Goal: Transaction & Acquisition: Book appointment/travel/reservation

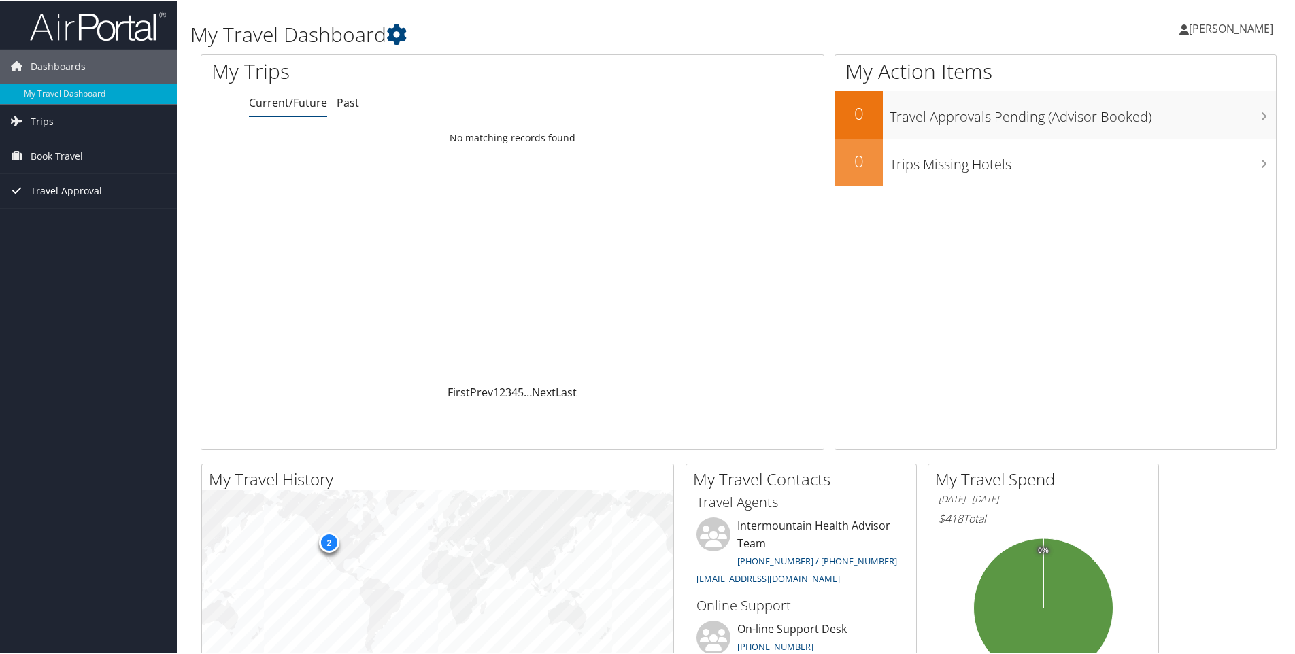
click at [42, 188] on span "Travel Approval" at bounding box center [66, 190] width 71 height 34
click at [41, 150] on span "Book Travel" at bounding box center [57, 155] width 52 height 34
click at [31, 152] on span "Book Travel" at bounding box center [57, 155] width 52 height 34
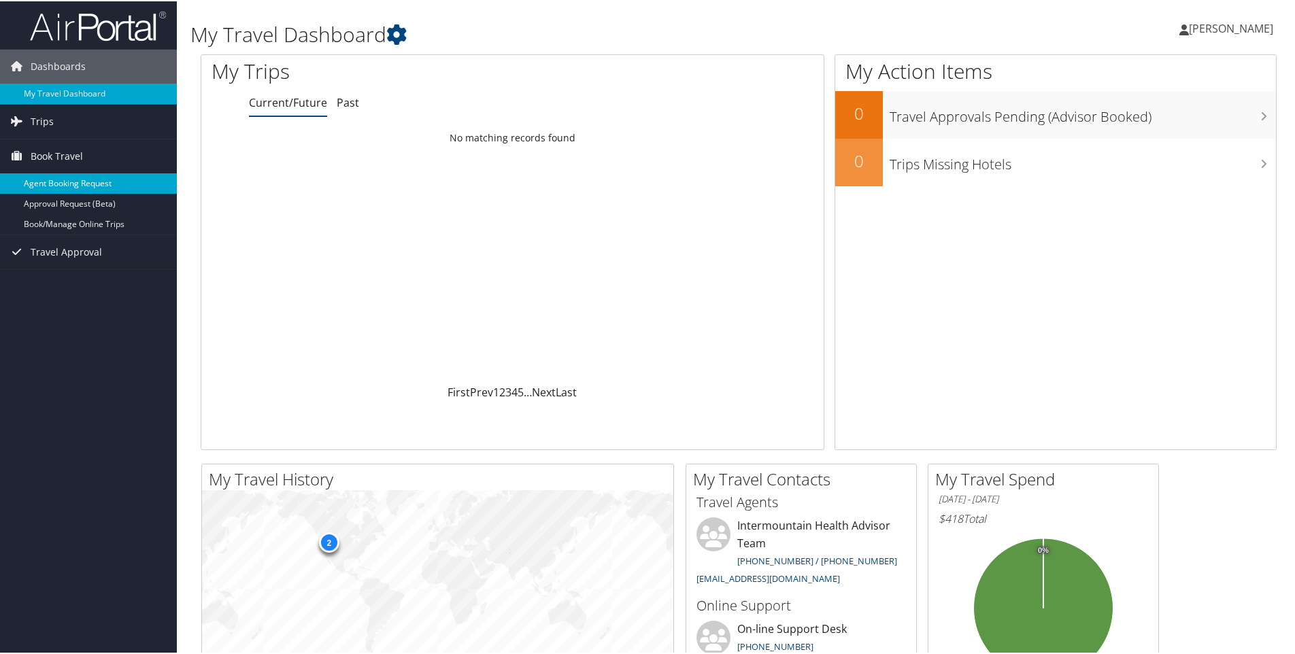
click at [53, 183] on link "Agent Booking Request" at bounding box center [88, 182] width 177 height 20
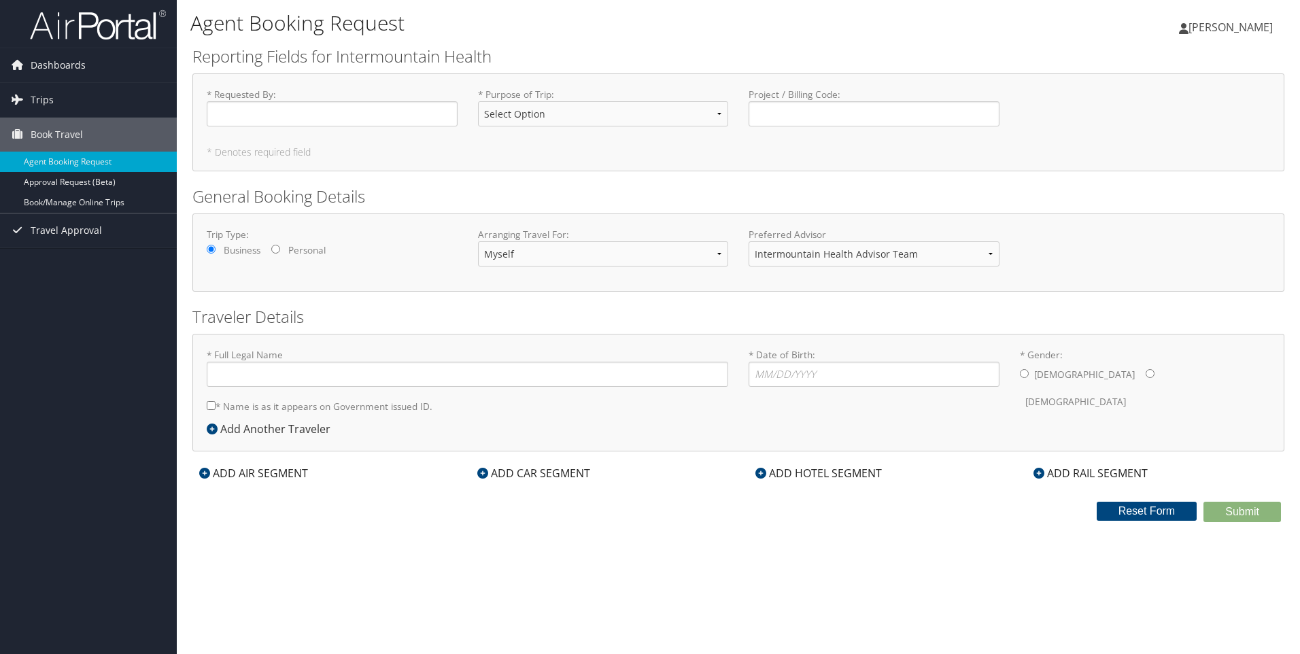
type input "[PERSON_NAME]"
click at [718, 113] on select "Select Option 3rd Party Reimbursable Business CME Conf or Education Groups Pers…" at bounding box center [603, 113] width 251 height 25
select select "Business"
click at [478, 101] on select "Select Option 3rd Party Reimbursable Business CME Conf or Education Groups Pers…" at bounding box center [603, 113] width 251 height 25
click at [810, 115] on input "Project / Billing Code : Required" at bounding box center [874, 113] width 251 height 25
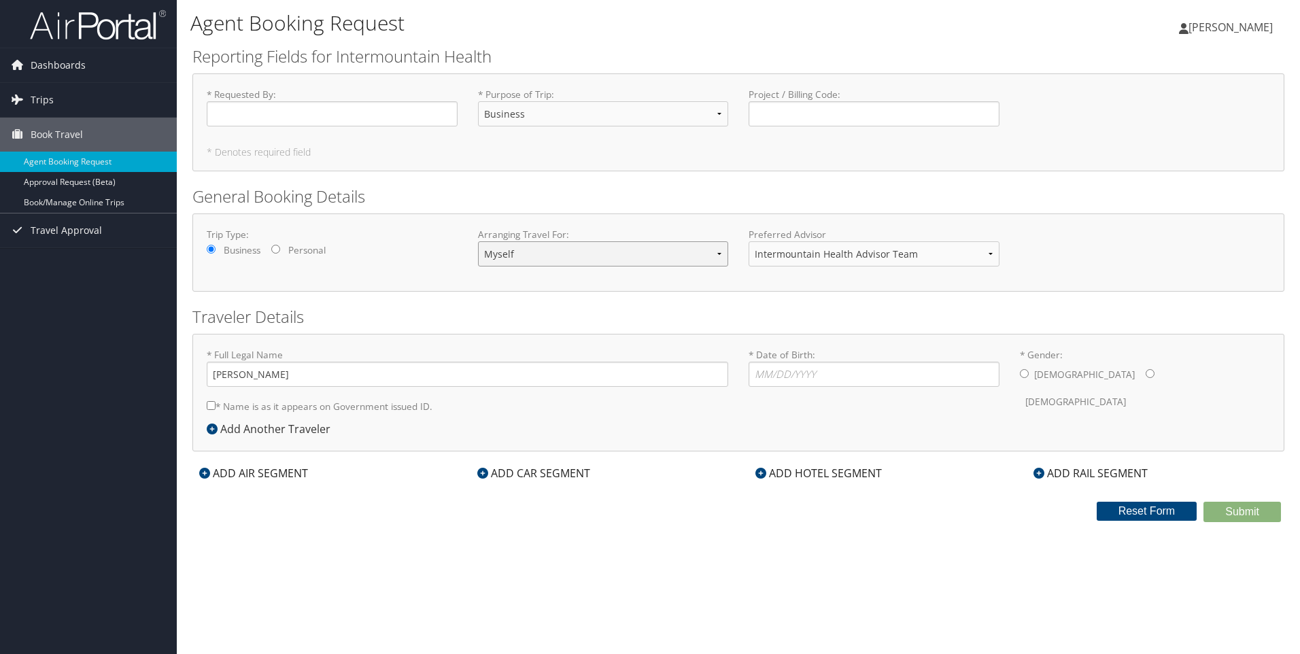
click at [721, 254] on select "Myself Another Traveler Guest Traveler" at bounding box center [603, 253] width 251 height 25
click at [799, 109] on input "Project / Billing Code : Required" at bounding box center [874, 113] width 251 height 25
type input "13200-32411"
click at [271, 112] on input "* Requested By : Required" at bounding box center [332, 113] width 251 height 25
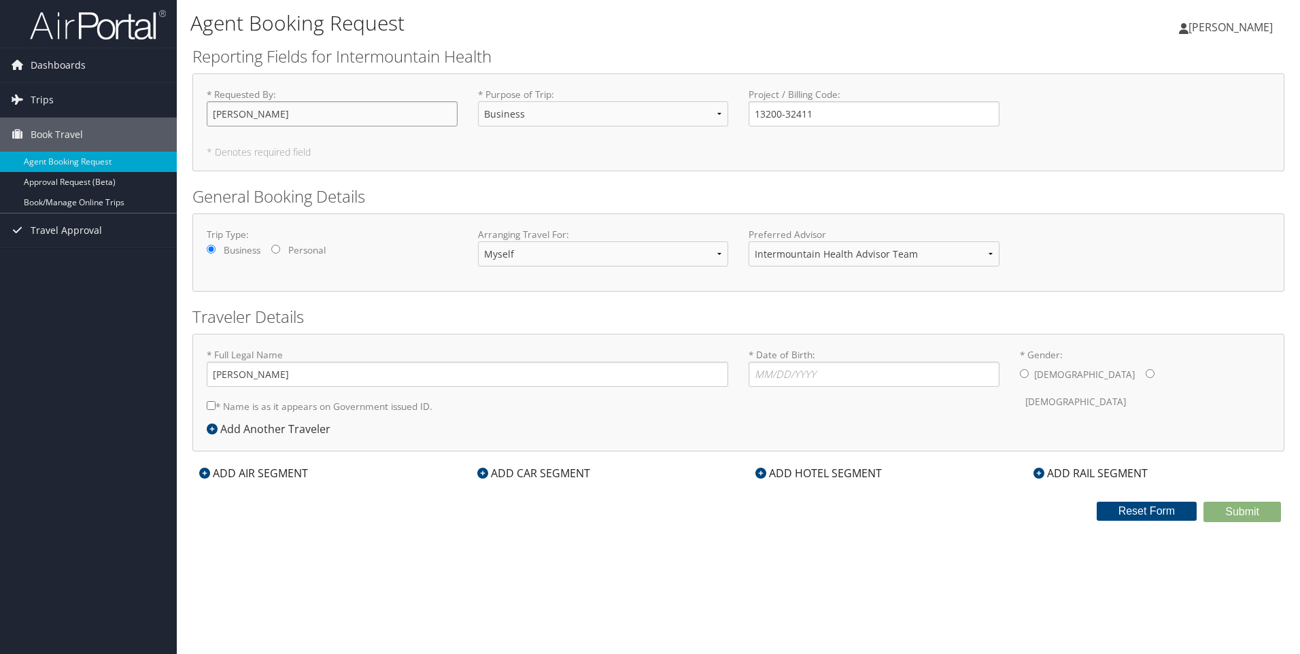
type input "[PERSON_NAME]"
click at [767, 375] on input "* Date of Birth: Invalid Date" at bounding box center [874, 374] width 251 height 25
type input "[DATE]"
click at [1024, 371] on input "* Gender: [DEMOGRAPHIC_DATA] [DEMOGRAPHIC_DATA]" at bounding box center [1024, 373] width 9 height 9
radio input "true"
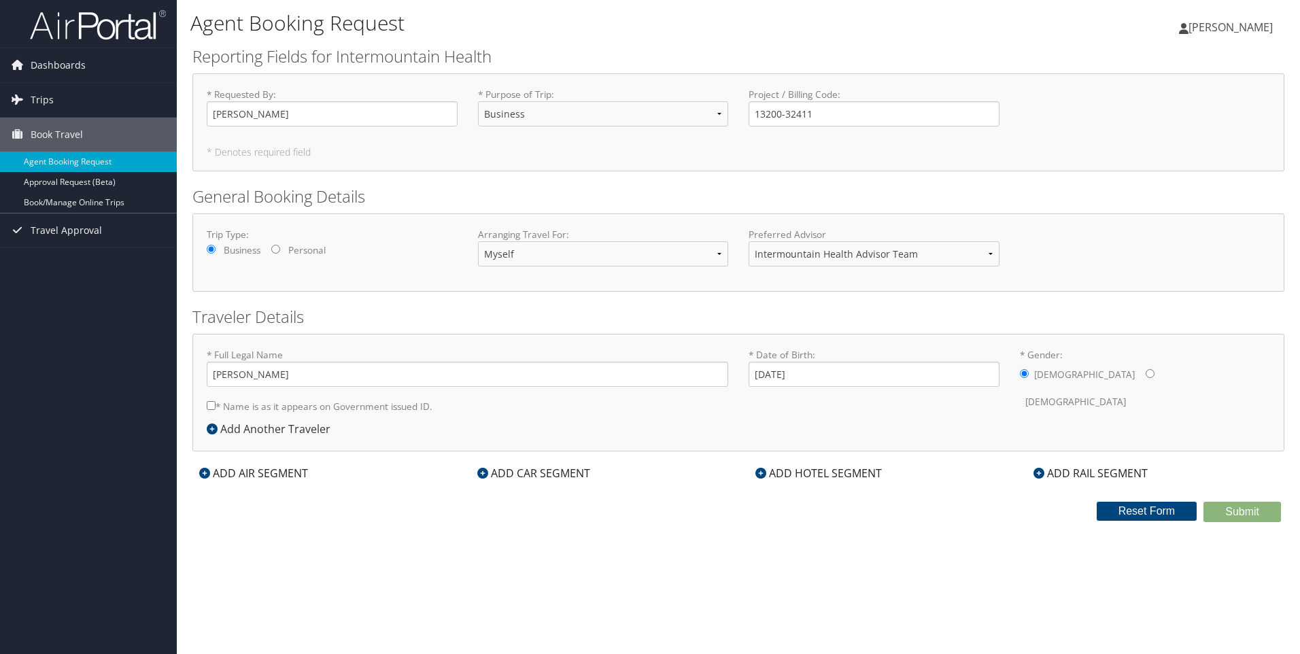
click at [209, 405] on input "* Name is as it appears on Government issued ID." at bounding box center [211, 405] width 9 height 9
checkbox input "true"
click at [204, 473] on icon at bounding box center [204, 473] width 11 height 11
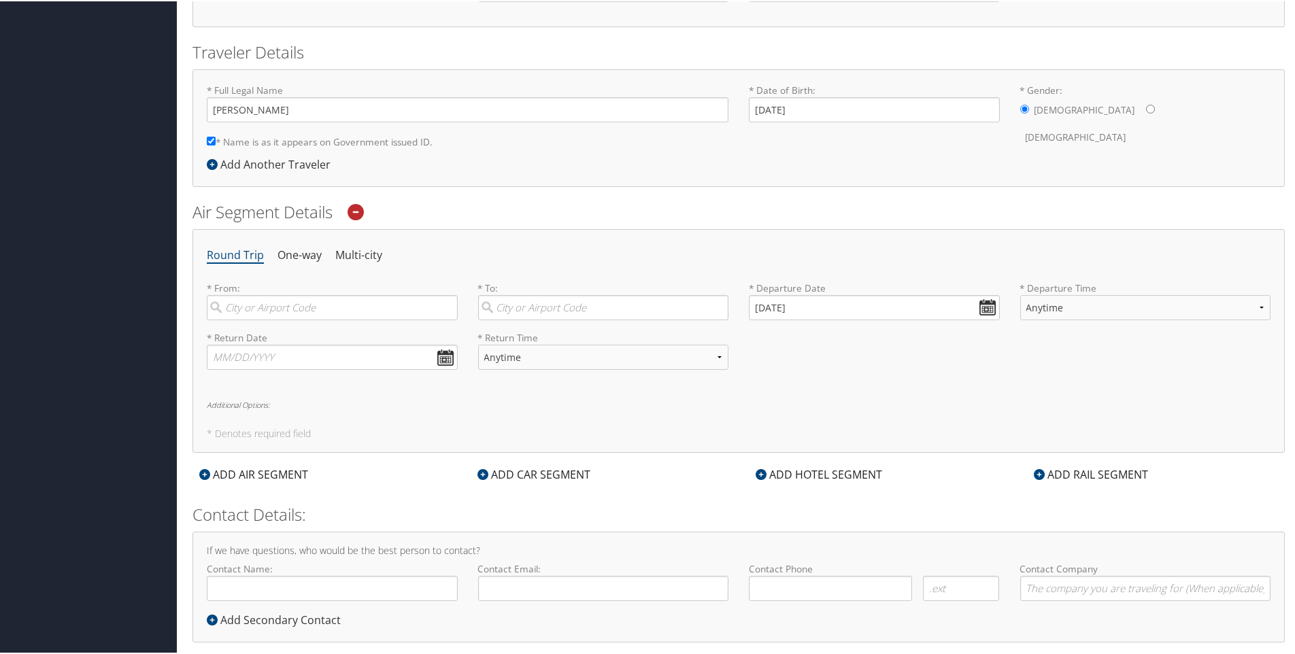
scroll to position [272, 0]
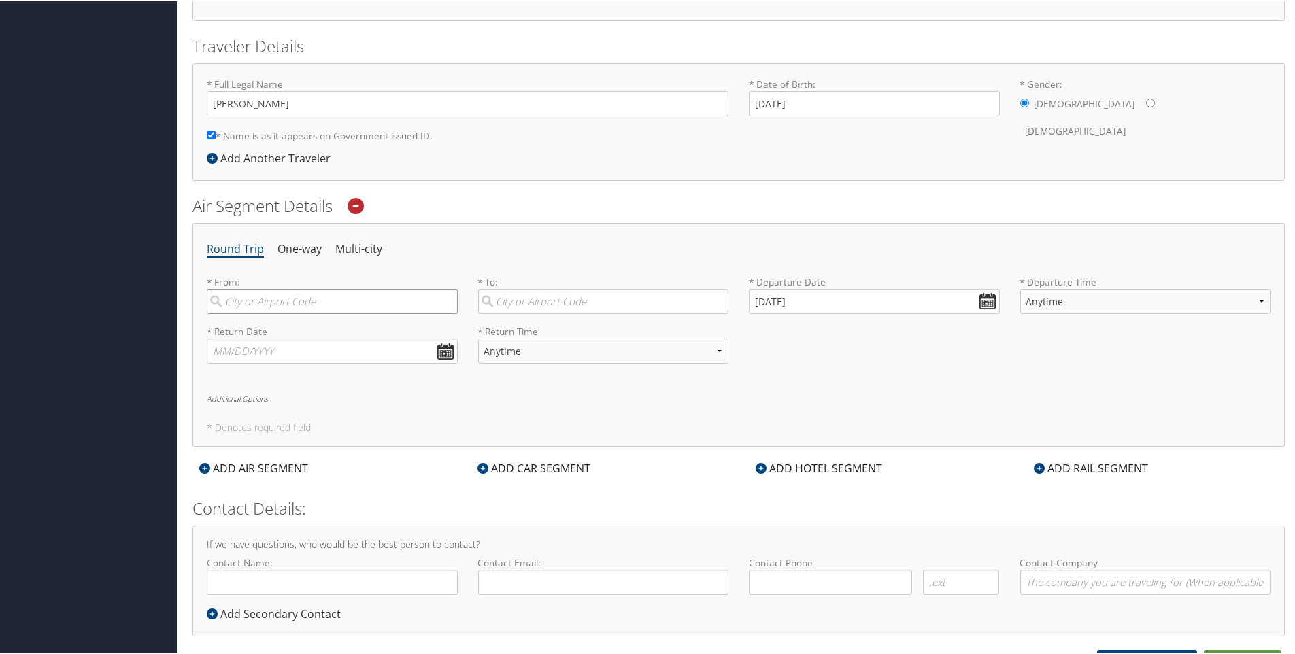
click at [275, 304] on input "search" at bounding box center [332, 300] width 251 height 25
click at [252, 320] on div "[GEOGRAPHIC_DATA] (SLC [US_STATE])" at bounding box center [334, 329] width 233 height 18
click at [252, 313] on input "[GEOGRAPHIC_DATA]" at bounding box center [332, 300] width 251 height 25
type input "[GEOGRAPHIC_DATA] (SLC [US_STATE])"
click at [515, 299] on input "search" at bounding box center [603, 300] width 251 height 25
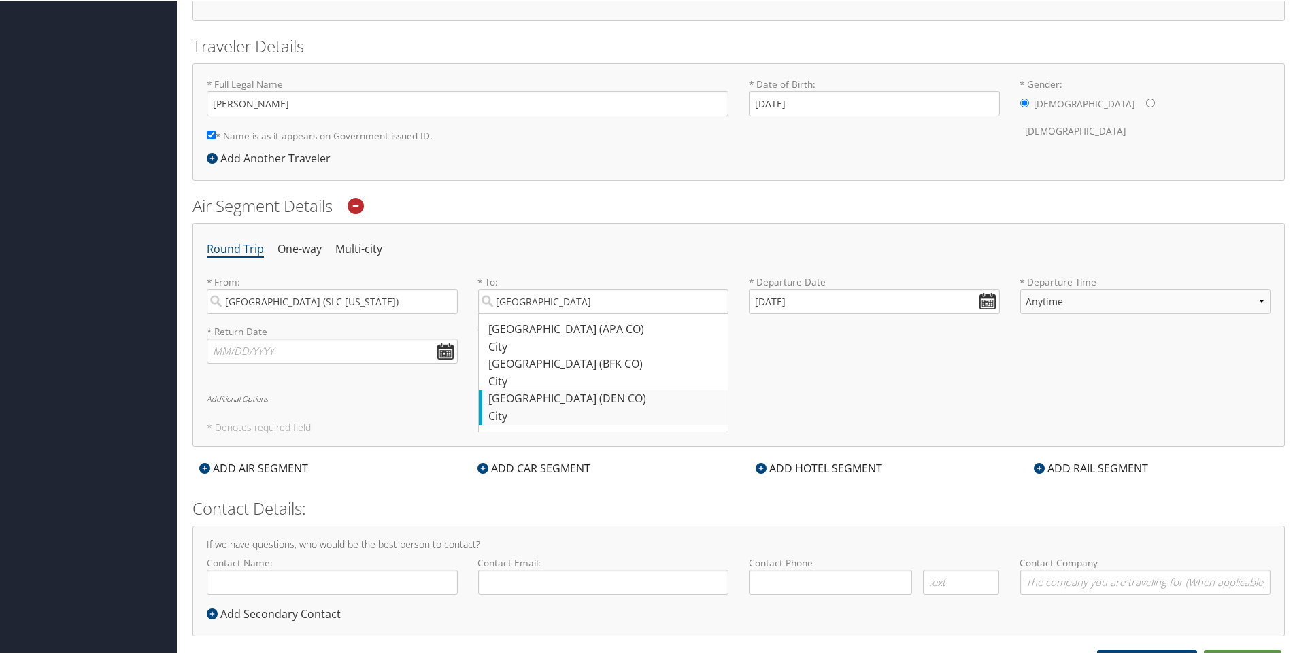
click at [537, 401] on div "Denver (DEN CO)" at bounding box center [605, 398] width 233 height 18
click at [537, 313] on input "[GEOGRAPHIC_DATA]" at bounding box center [603, 300] width 251 height 25
type input "Denver (DEN CO)"
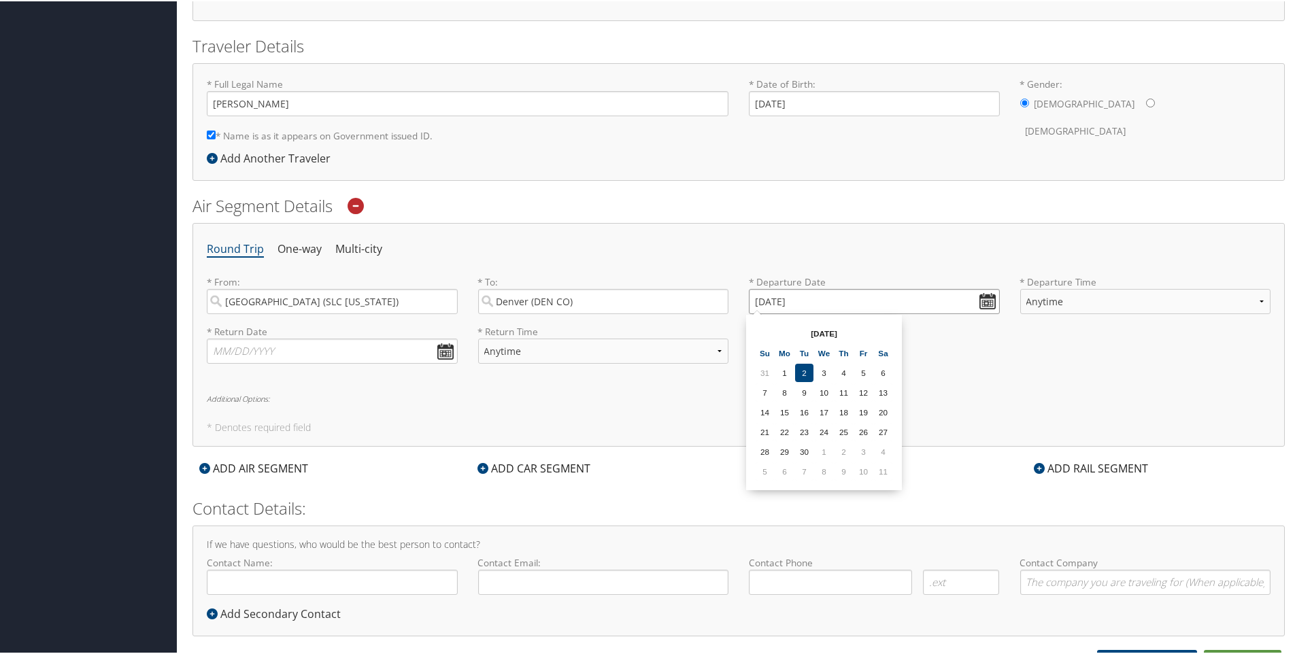
click at [983, 294] on input "[DATE]" at bounding box center [874, 300] width 251 height 25
click at [823, 413] on td "17" at bounding box center [824, 411] width 18 height 18
type input "[DATE]"
click at [1141, 296] on select "Anytime Early Morning (5AM-7AM) Morning (7AM-12PM) Afternoon (12PM-5PM) Evening…" at bounding box center [1145, 300] width 251 height 25
select select "7AM-12PM"
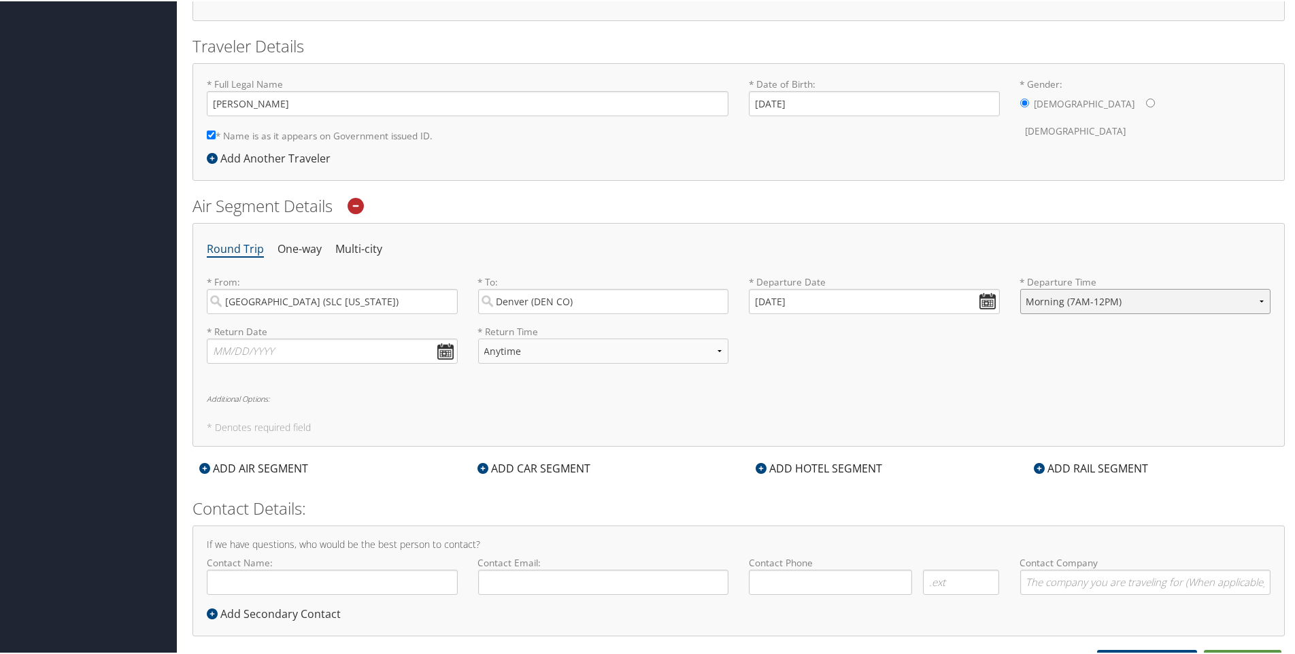
click at [1020, 288] on select "Anytime Early Morning (5AM-7AM) Morning (7AM-12PM) Afternoon (12PM-5PM) Evening…" at bounding box center [1145, 300] width 251 height 25
click at [443, 347] on input "text" at bounding box center [332, 349] width 251 height 25
click at [303, 460] on td "18" at bounding box center [304, 461] width 18 height 18
type input "[DATE]"
click at [711, 348] on select "Anytime Early Morning (5AM-7AM) Morning (7AM-12PM) Afternoon (12PM-5PM) Evening…" at bounding box center [603, 349] width 251 height 25
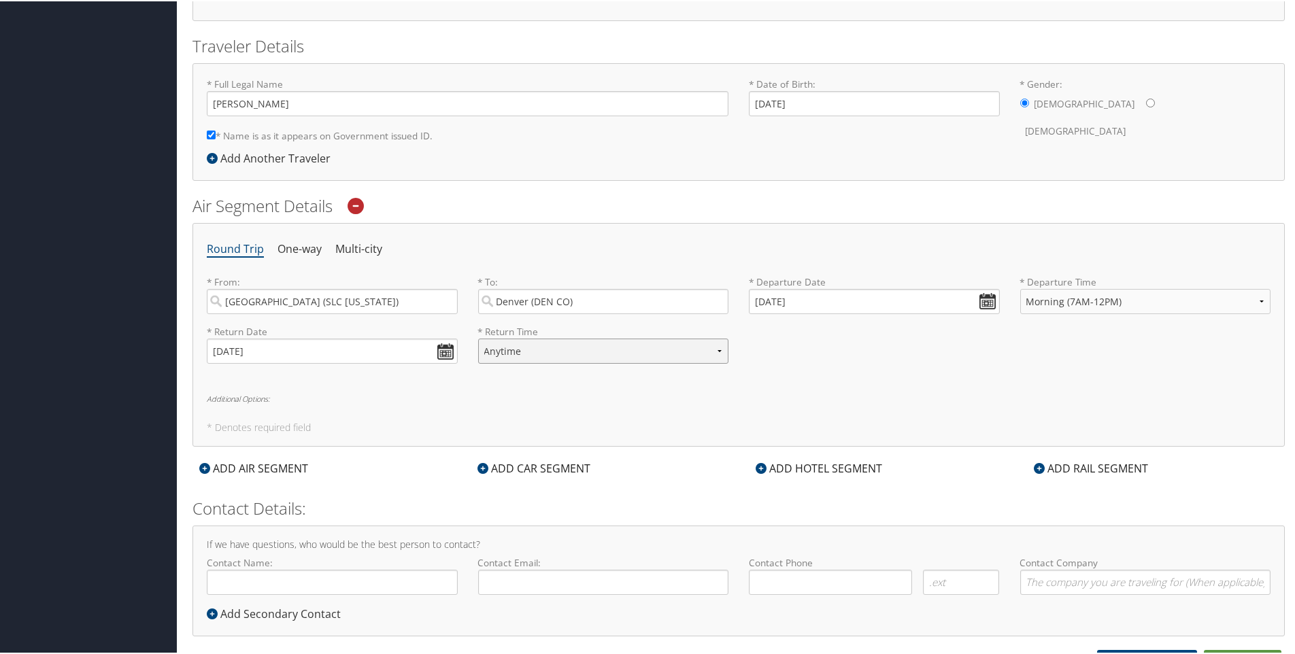
select select "3:00 PM"
click at [478, 337] on select "Anytime Early Morning (5AM-7AM) Morning (7AM-12PM) Afternoon (12PM-5PM) Evening…" at bounding box center [603, 349] width 251 height 25
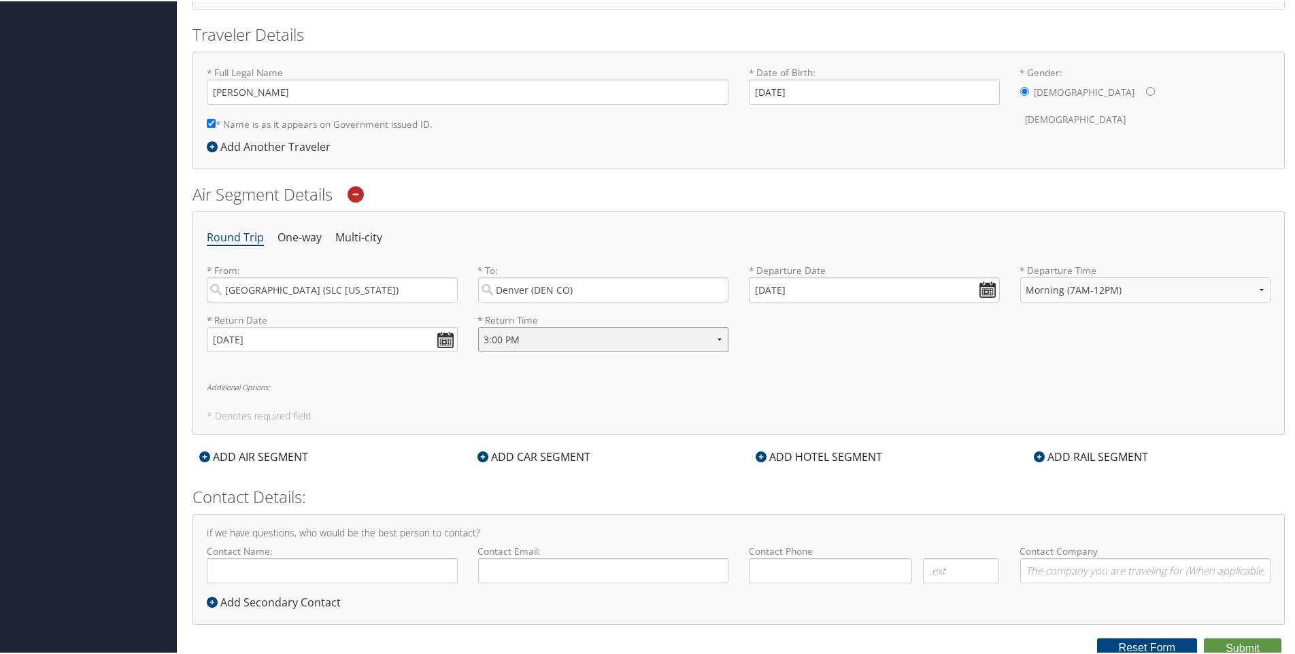
scroll to position [287, 0]
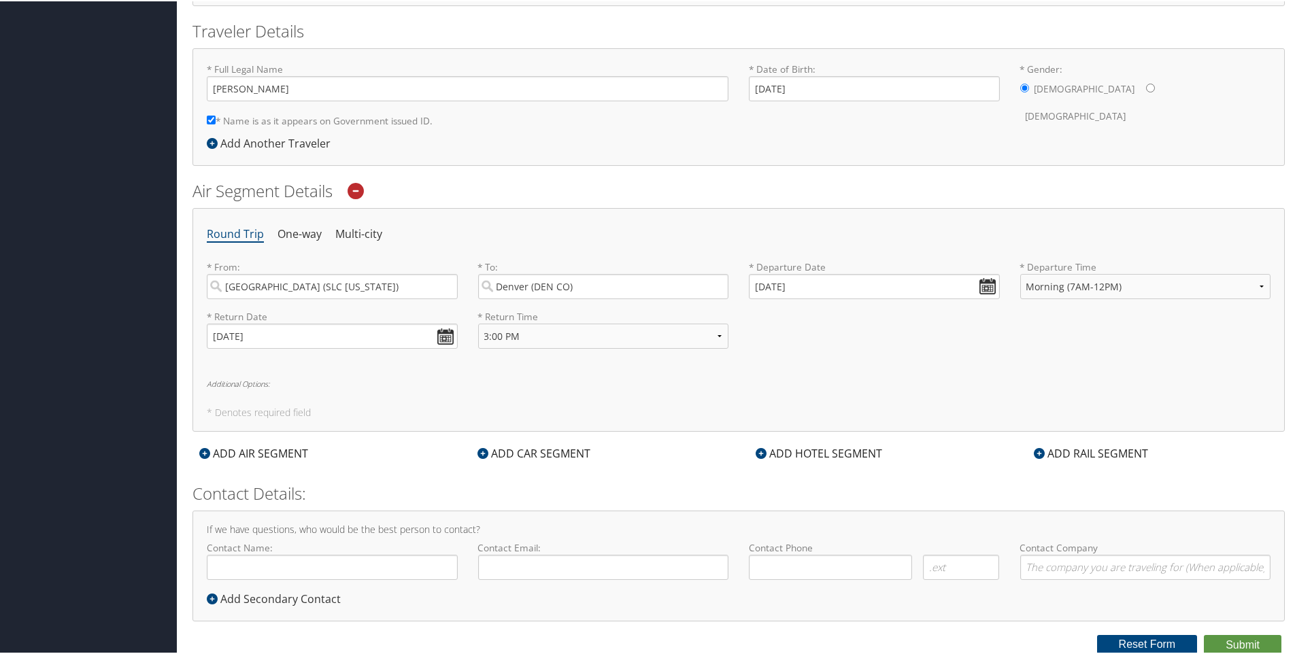
click at [480, 450] on icon at bounding box center [482, 452] width 11 height 11
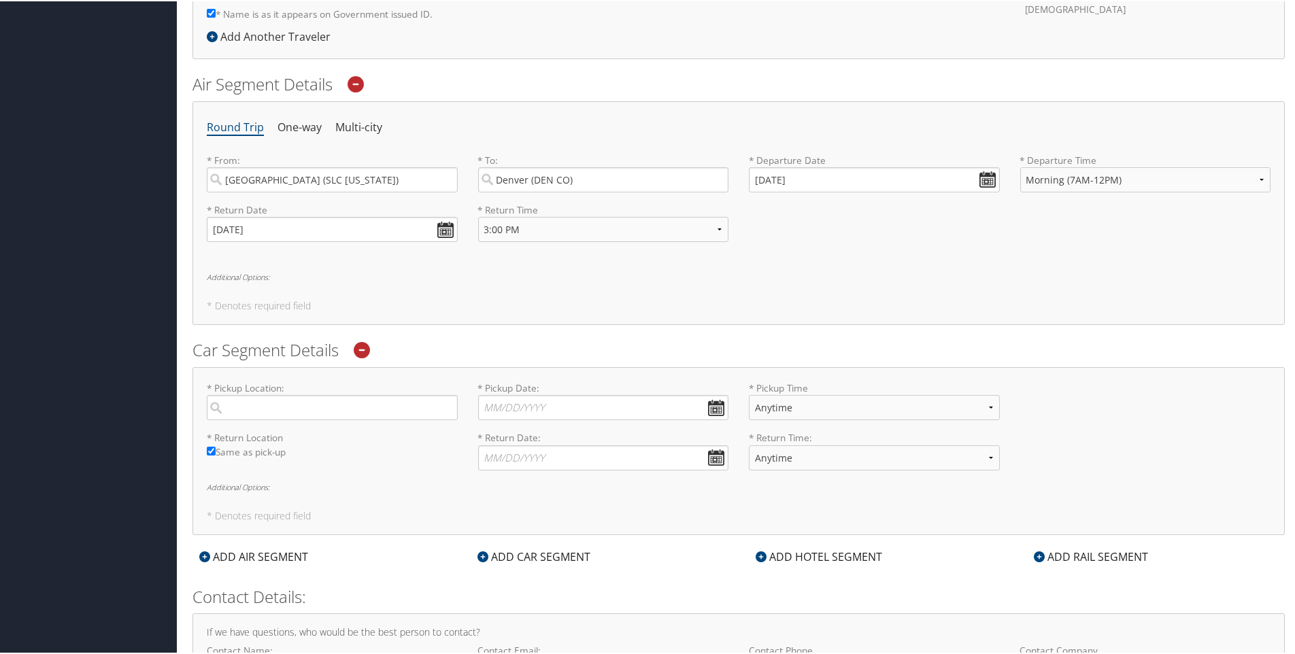
scroll to position [423, 0]
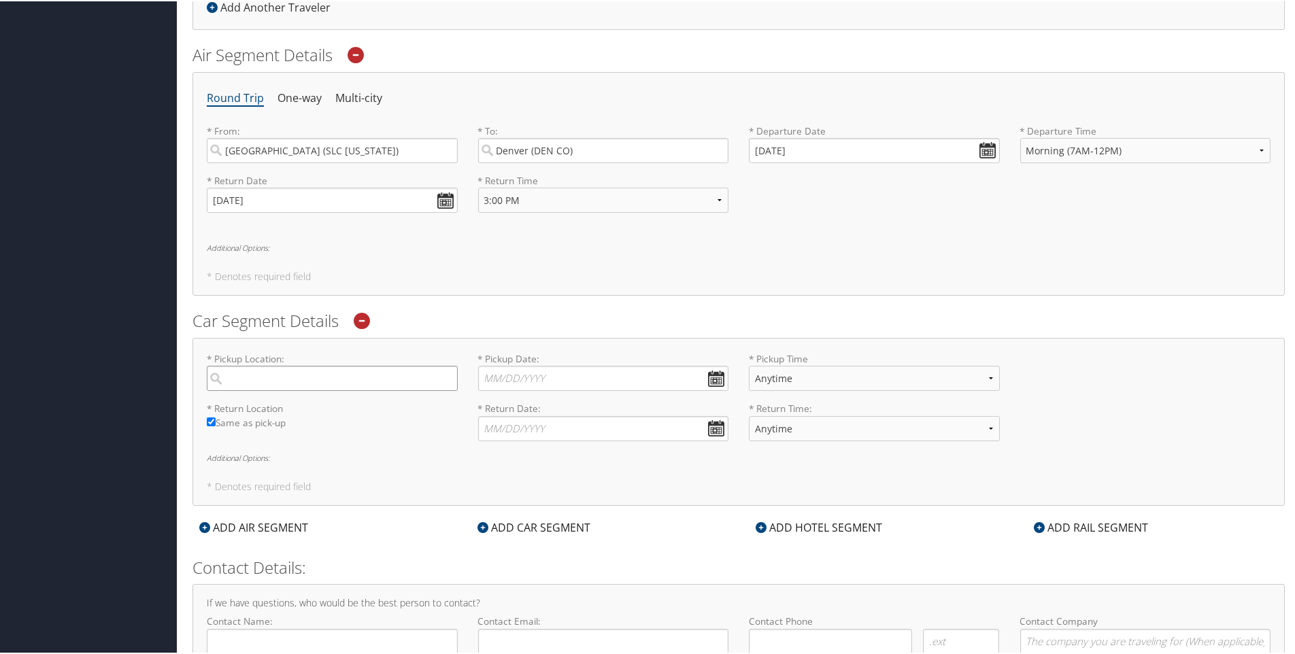
click at [218, 377] on input "search" at bounding box center [332, 377] width 251 height 25
click at [213, 377] on input "search" at bounding box center [332, 377] width 251 height 25
click at [252, 483] on div "Denver (DEN CO)" at bounding box center [334, 476] width 233 height 18
click at [252, 390] on input "[GEOGRAPHIC_DATA]" at bounding box center [332, 377] width 251 height 25
type input "[GEOGRAPHIC_DATA]"
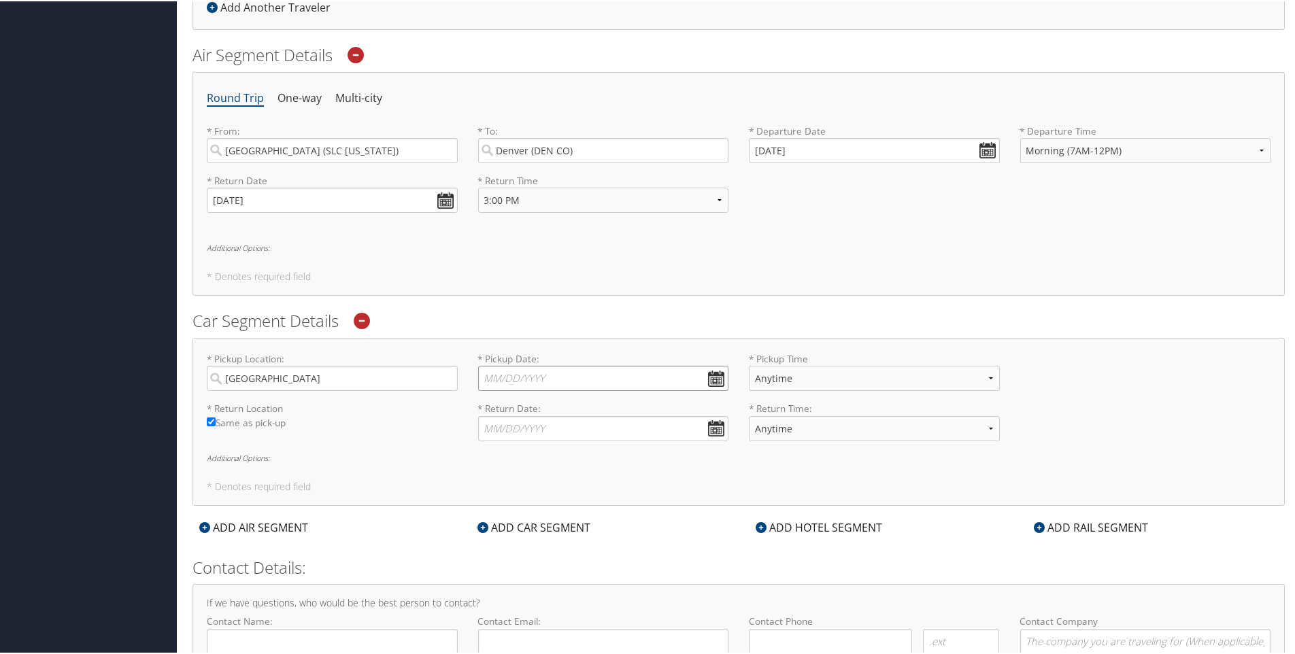
click at [711, 375] on input "* Pickup Date: Dates must be valid" at bounding box center [603, 377] width 251 height 25
click at [556, 485] on td "17" at bounding box center [554, 488] width 18 height 18
type input "[DATE]"
click at [985, 374] on select "Anytime 12:00 AM 1:00 AM 2:00 AM 3:00 AM 4:00 AM 5:00 AM 6:00 AM 7:00 AM 8:00 A…" at bounding box center [874, 377] width 251 height 25
select select "9:00 AM"
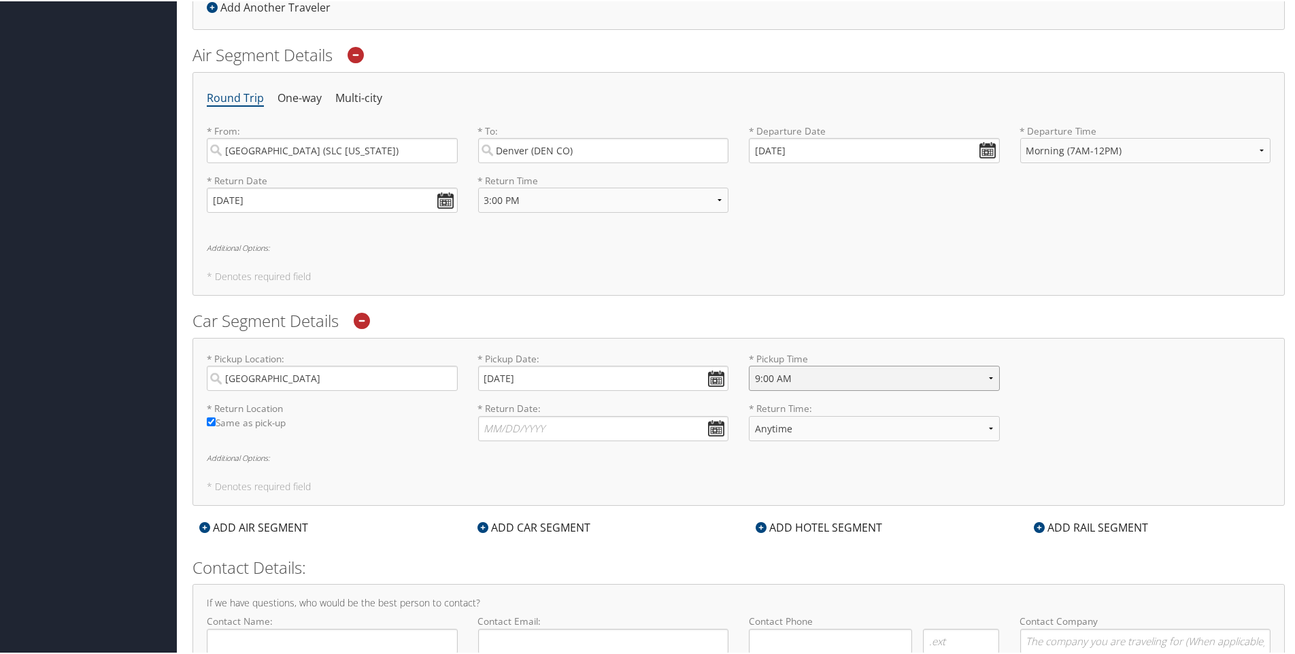
click at [749, 365] on select "Anytime 12:00 AM 1:00 AM 2:00 AM 3:00 AM 4:00 AM 5:00 AM 6:00 AM 7:00 AM 8:00 A…" at bounding box center [874, 377] width 251 height 25
click at [709, 423] on input "* Return Date: Dates must be valid" at bounding box center [603, 427] width 251 height 25
click at [573, 538] on td "18" at bounding box center [574, 538] width 18 height 18
type input "[DATE]"
click at [987, 424] on select "Anytime 12:00 AM 1:00 AM 2:00 AM 3:00 AM 4:00 AM 5:00 AM 6:00 AM 7:00 AM 8:00 A…" at bounding box center [874, 427] width 251 height 25
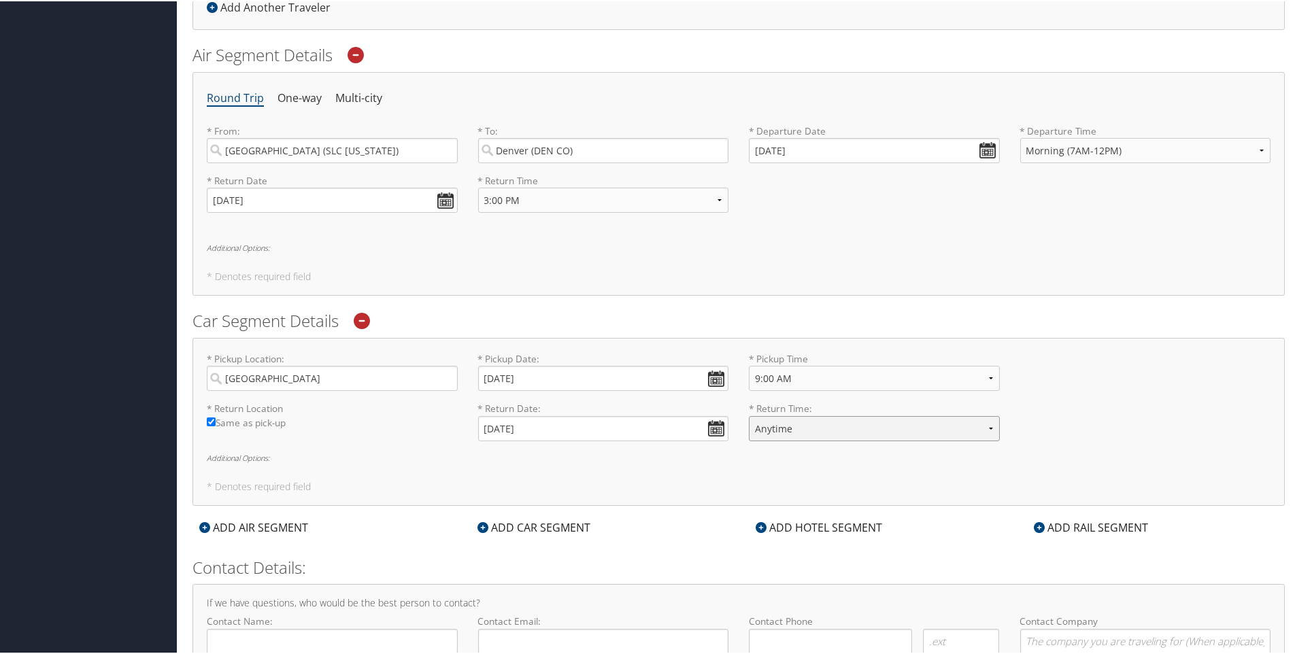
select select "2:00 PM"
click at [749, 415] on select "Anytime 12:00 AM 1:00 AM 2:00 AM 3:00 AM 4:00 AM 5:00 AM 6:00 AM 7:00 AM 8:00 A…" at bounding box center [874, 427] width 251 height 25
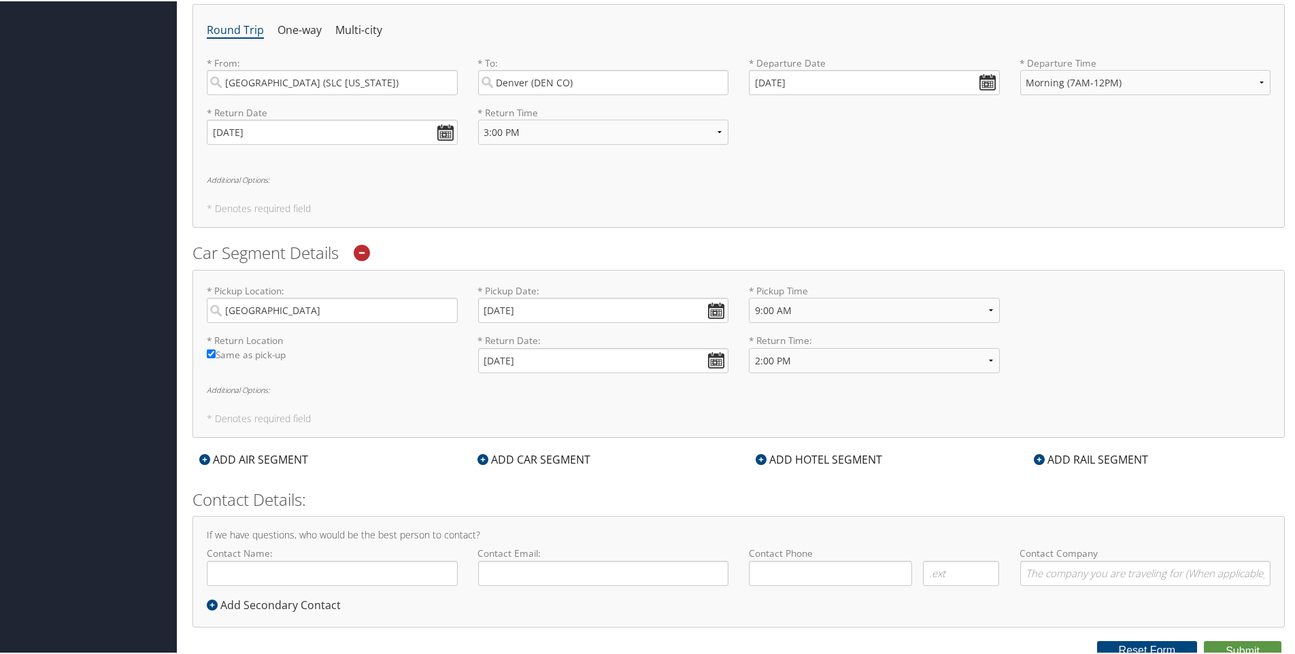
click at [756, 458] on icon at bounding box center [761, 458] width 11 height 11
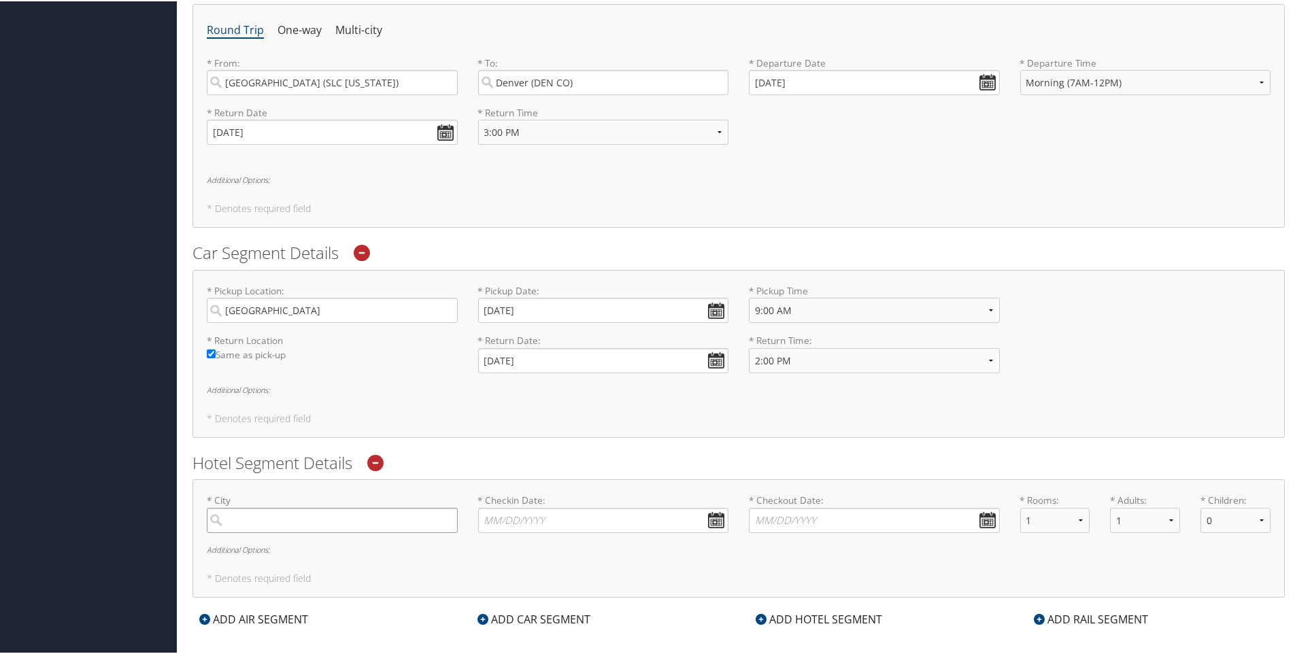
click at [335, 522] on input "search" at bounding box center [332, 519] width 251 height 25
click at [244, 618] on div "Denver (DEN CO)" at bounding box center [334, 617] width 233 height 18
click at [244, 532] on input "[GEOGRAPHIC_DATA]" at bounding box center [332, 519] width 251 height 25
type input "[GEOGRAPHIC_DATA]"
click at [712, 515] on input "* Checkin Date: Dates must be valid" at bounding box center [603, 519] width 251 height 25
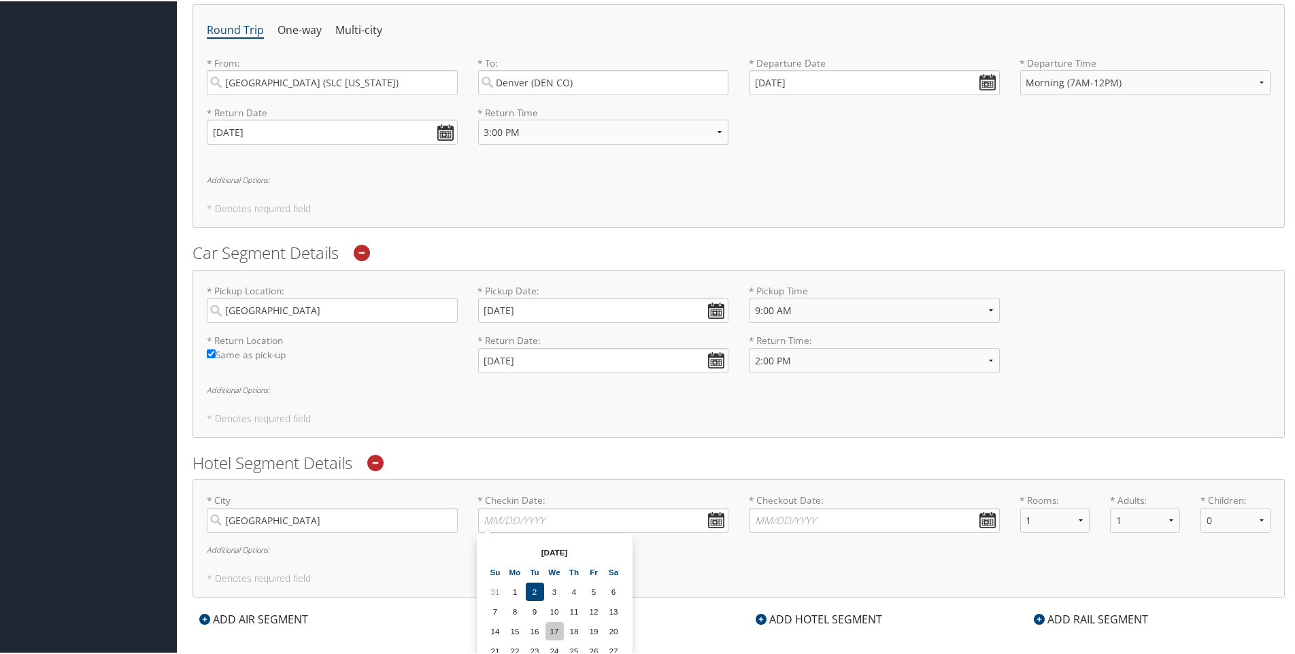
click at [556, 626] on td "17" at bounding box center [554, 630] width 18 height 18
type input "[DATE]"
click at [985, 513] on input "* Checkout Date: Dates must be valid" at bounding box center [874, 519] width 251 height 25
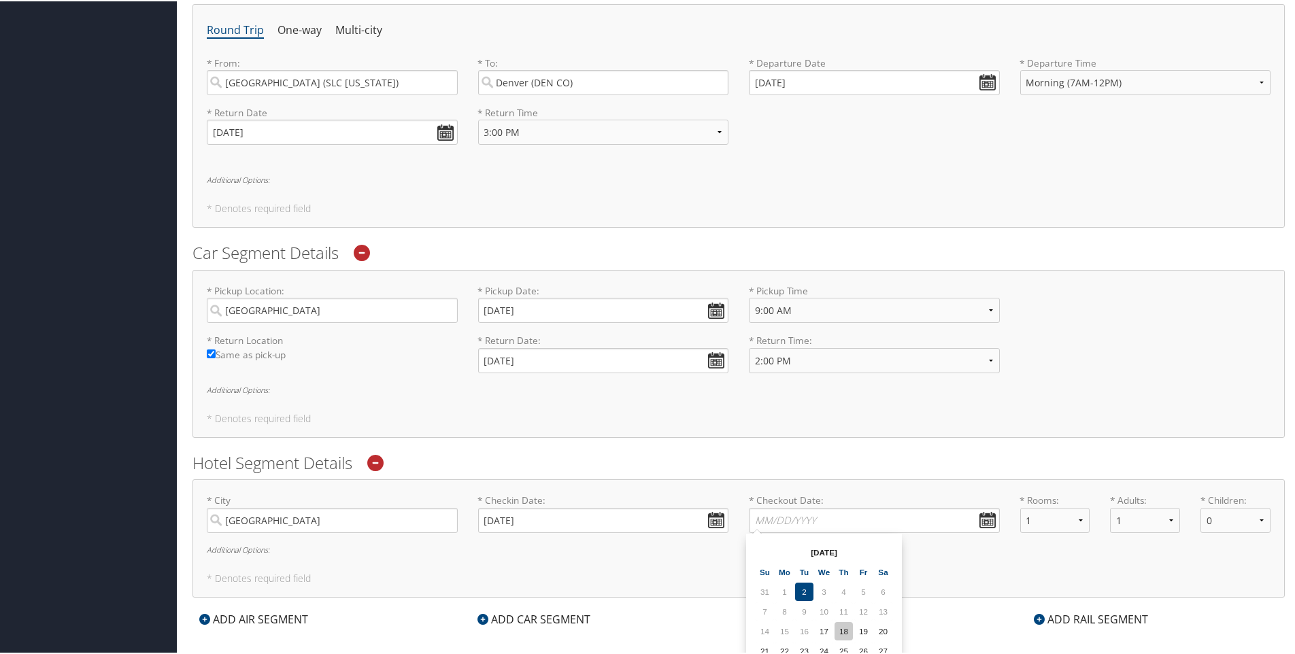
click at [843, 630] on td "18" at bounding box center [843, 630] width 18 height 18
type input "[DATE]"
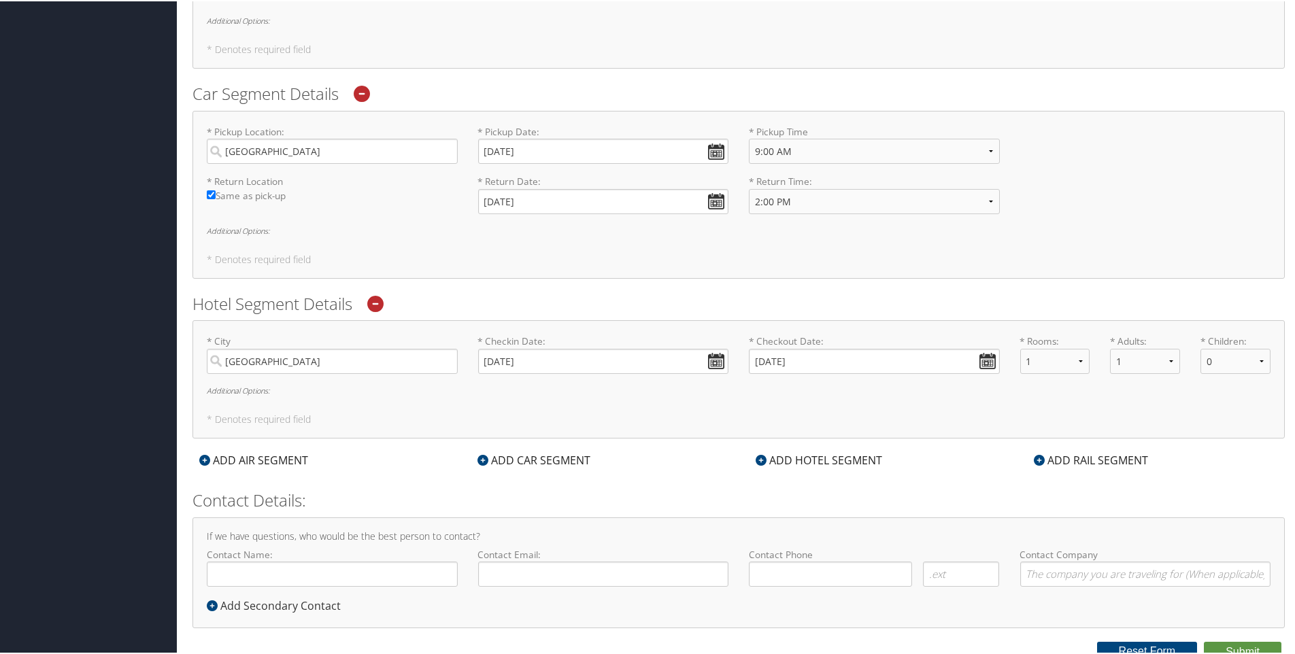
scroll to position [657, 0]
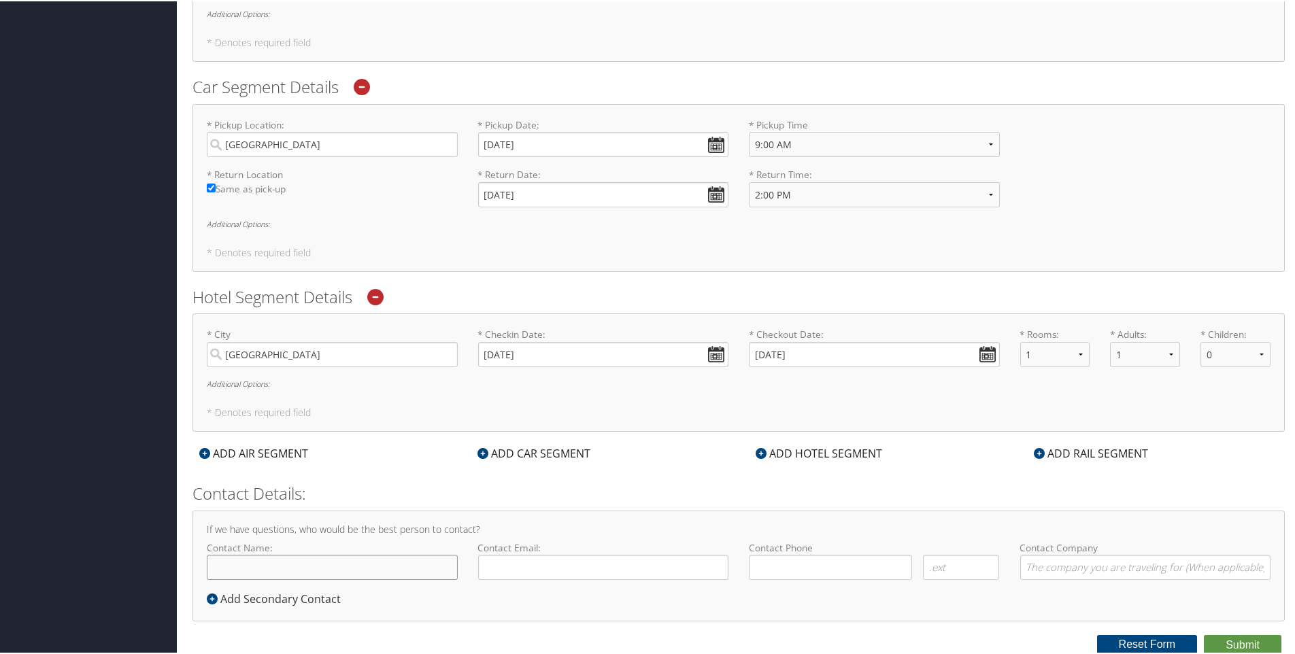
click at [255, 568] on input "Contact Name:" at bounding box center [332, 566] width 251 height 25
type input "[PERSON_NAME]"
click at [525, 569] on input "Contact Email:" at bounding box center [603, 566] width 251 height 25
type input "[PERSON_NAME][EMAIL_ADDRESS][PERSON_NAME][DOMAIN_NAME]"
click at [773, 563] on input "( ) -" at bounding box center [830, 566] width 163 height 25
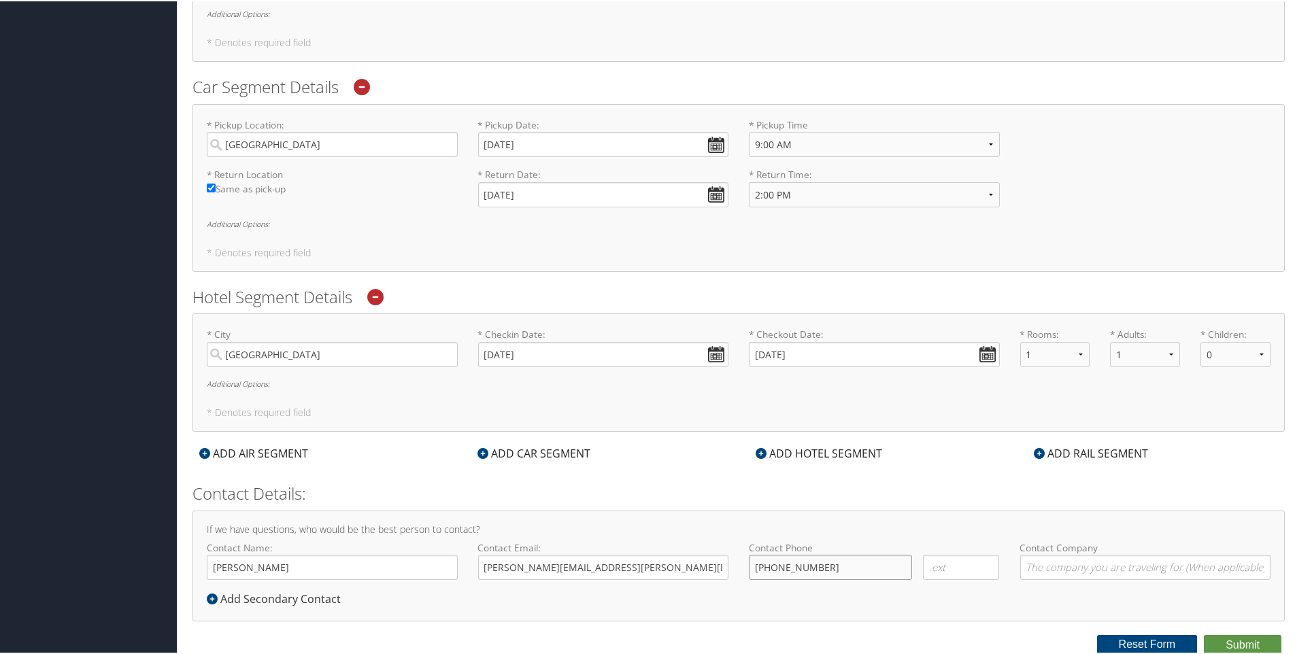
type input "[PHONE_NUMBER]"
click at [1064, 562] on input "Contact Company" at bounding box center [1145, 566] width 251 height 25
type input "Intermountain Health"
click at [1234, 638] on button "Submit" at bounding box center [1243, 644] width 78 height 20
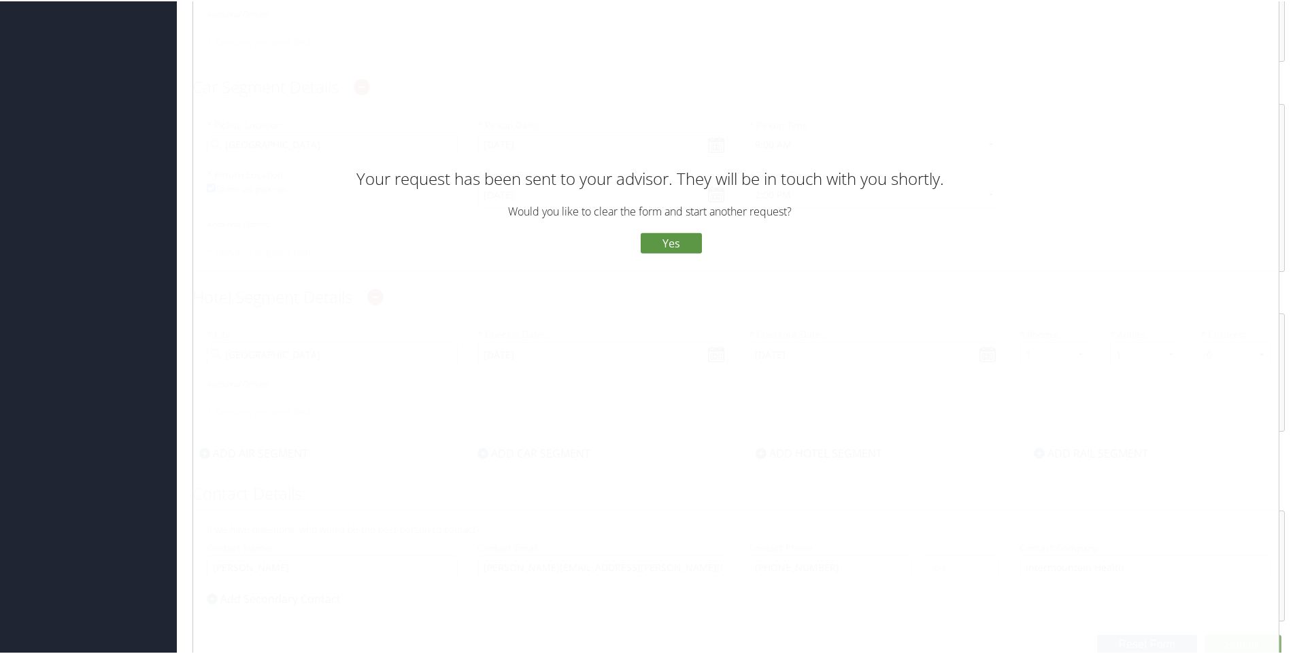
click at [607, 241] on button "No" at bounding box center [615, 242] width 35 height 23
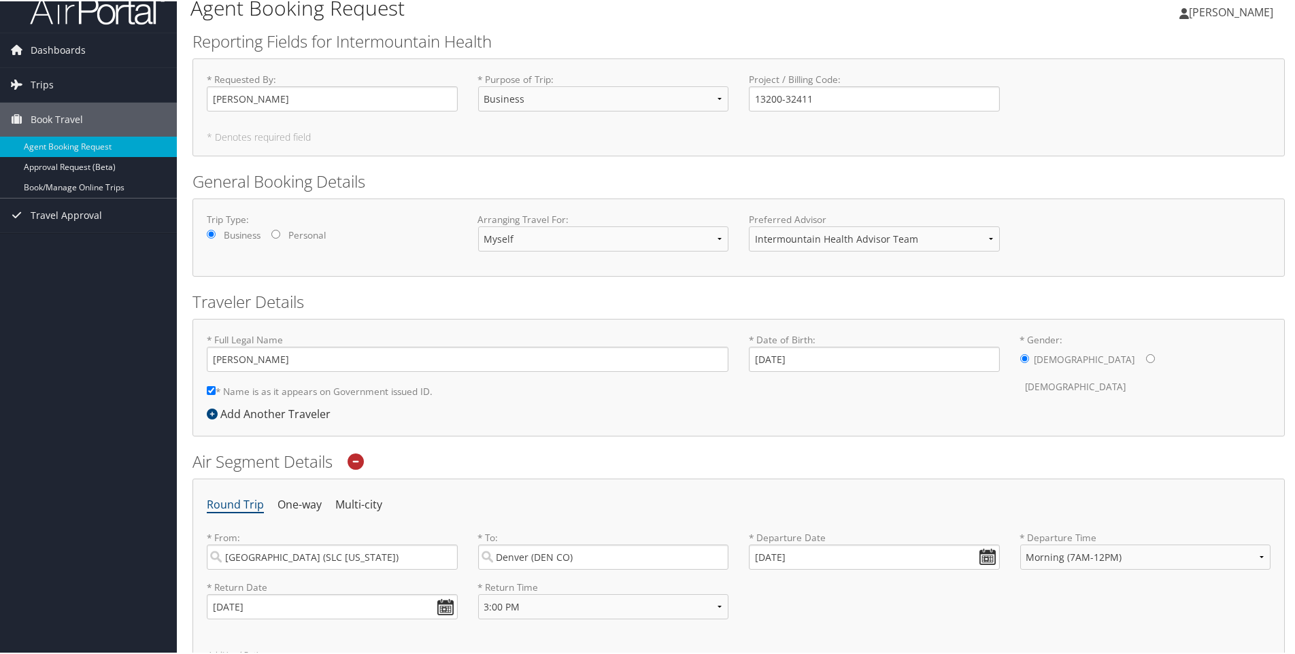
scroll to position [0, 0]
